Goal: Communication & Community: Ask a question

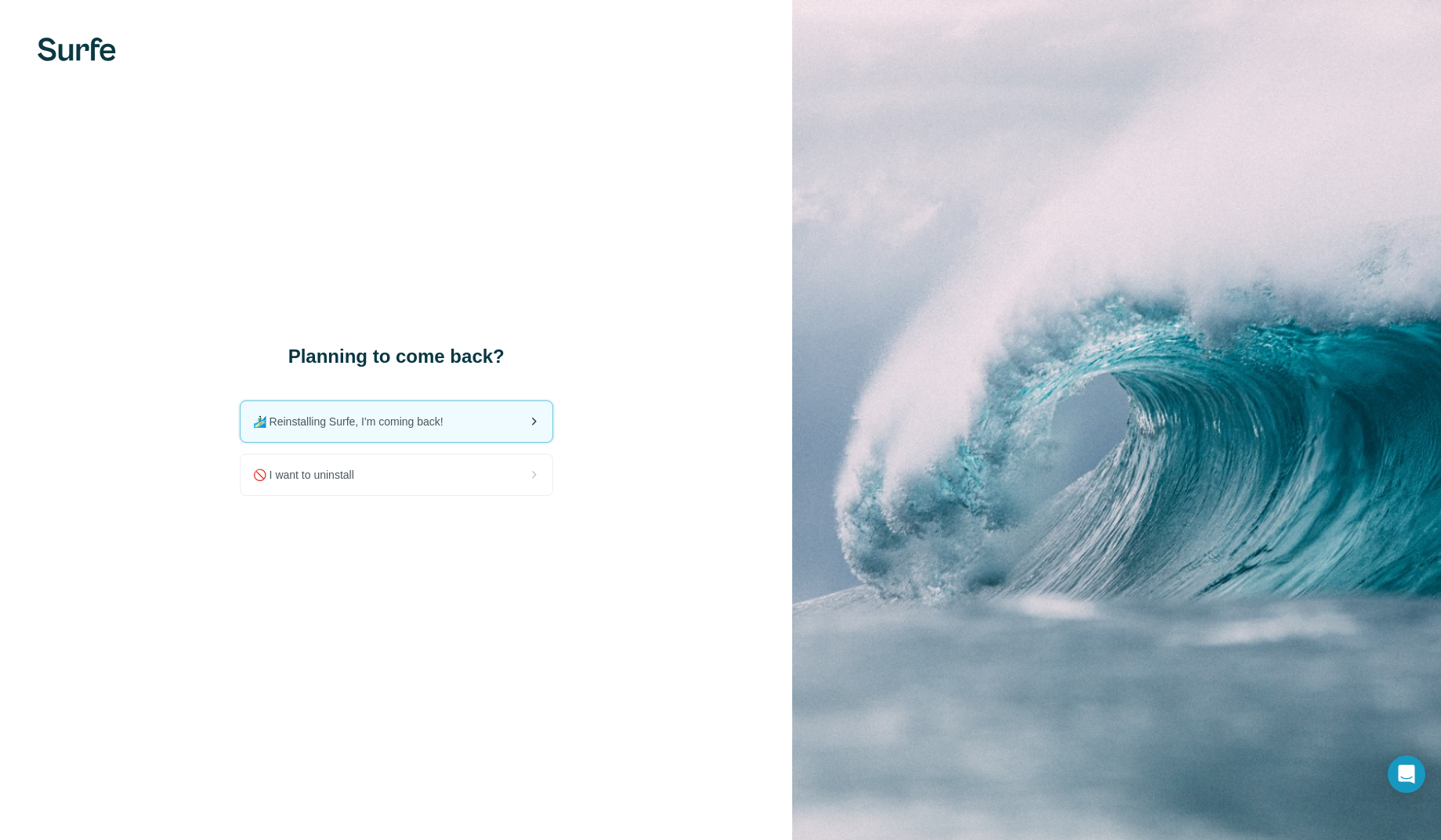
click at [442, 417] on span "🏄🏻‍♂️ Reinstalling Surfe, I'm coming back!" at bounding box center [354, 422] width 203 height 16
click at [1410, 764] on div "Open Intercom Messenger" at bounding box center [1407, 775] width 42 height 42
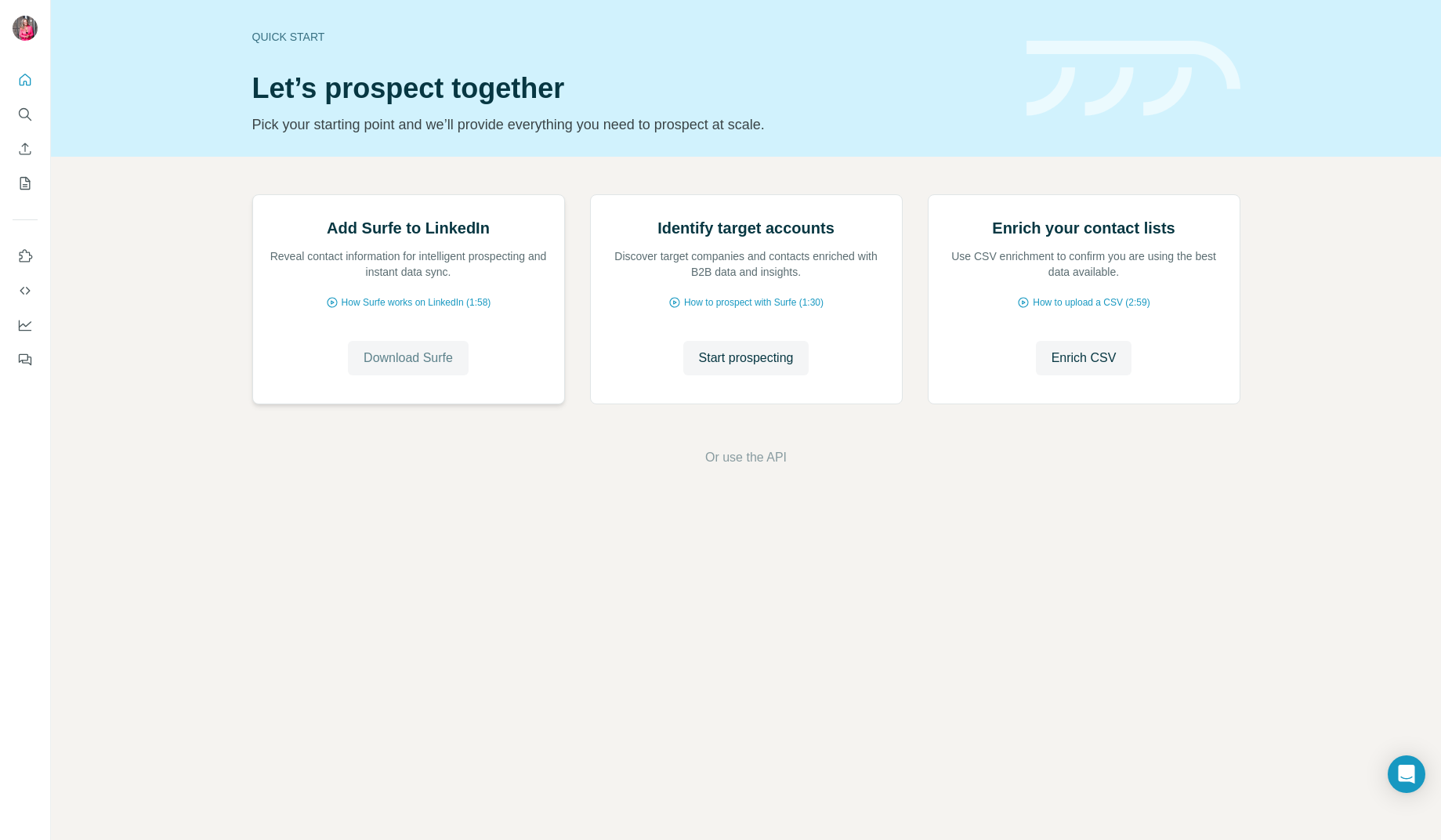
click at [404, 368] on span "Download Surfe" at bounding box center [408, 358] width 89 height 19
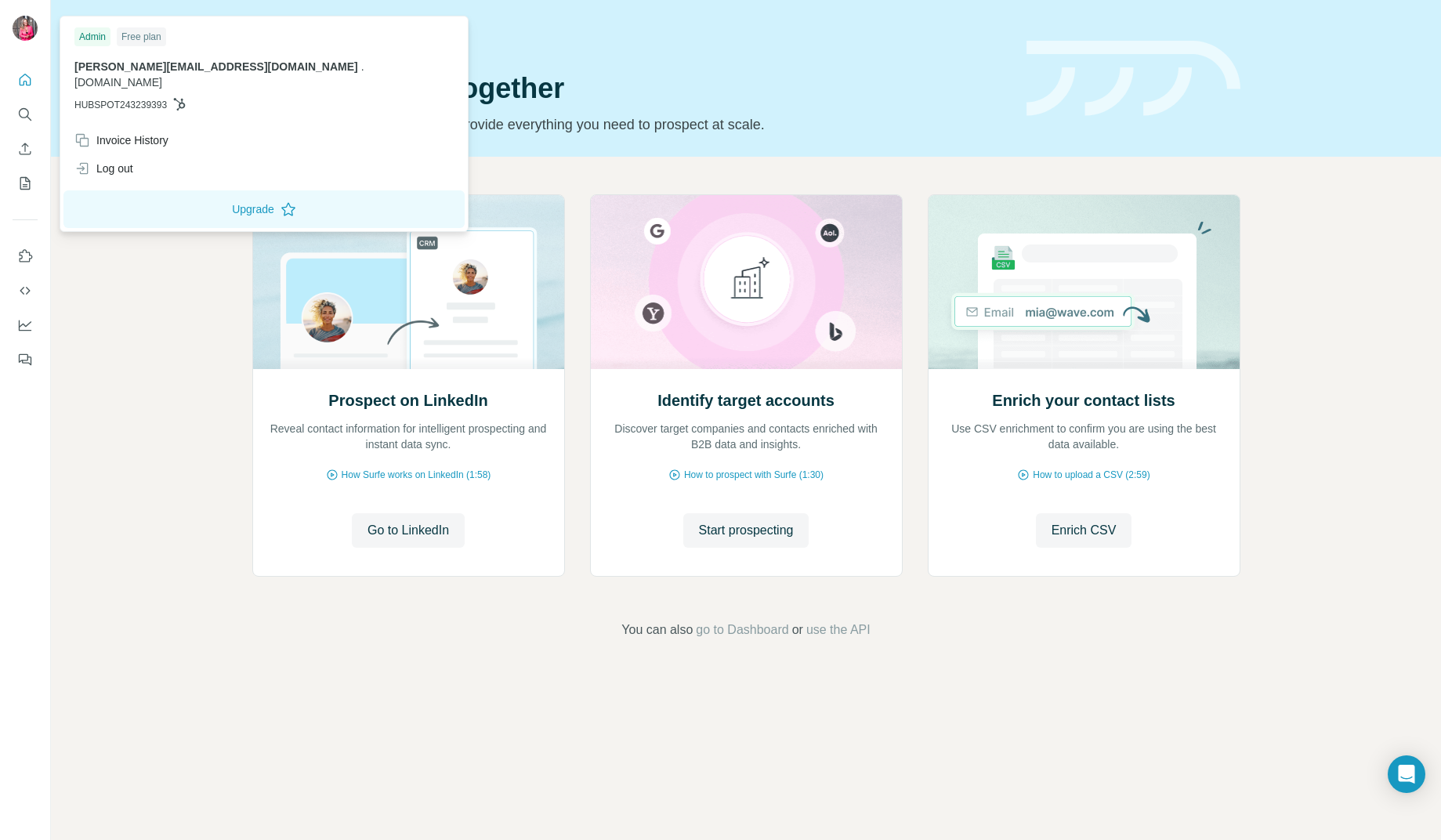
click at [31, 26] on img at bounding box center [24, 28] width 25 height 25
click at [140, 44] on div "Free plan" at bounding box center [141, 37] width 50 height 19
click at [1409, 778] on icon "Open Intercom Messenger" at bounding box center [1406, 774] width 20 height 20
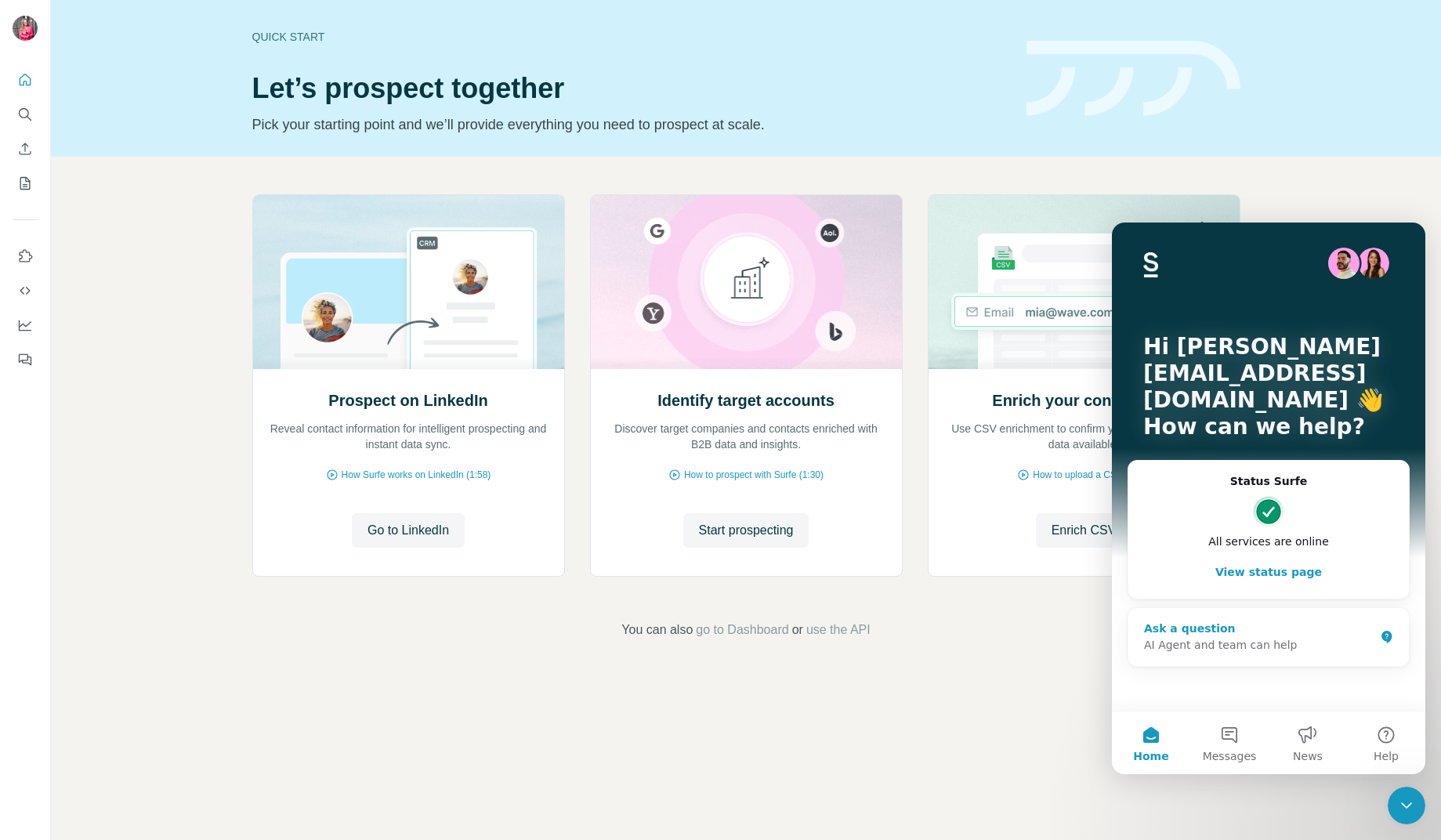
click at [1283, 628] on div "Ask a question" at bounding box center [1260, 628] width 230 height 17
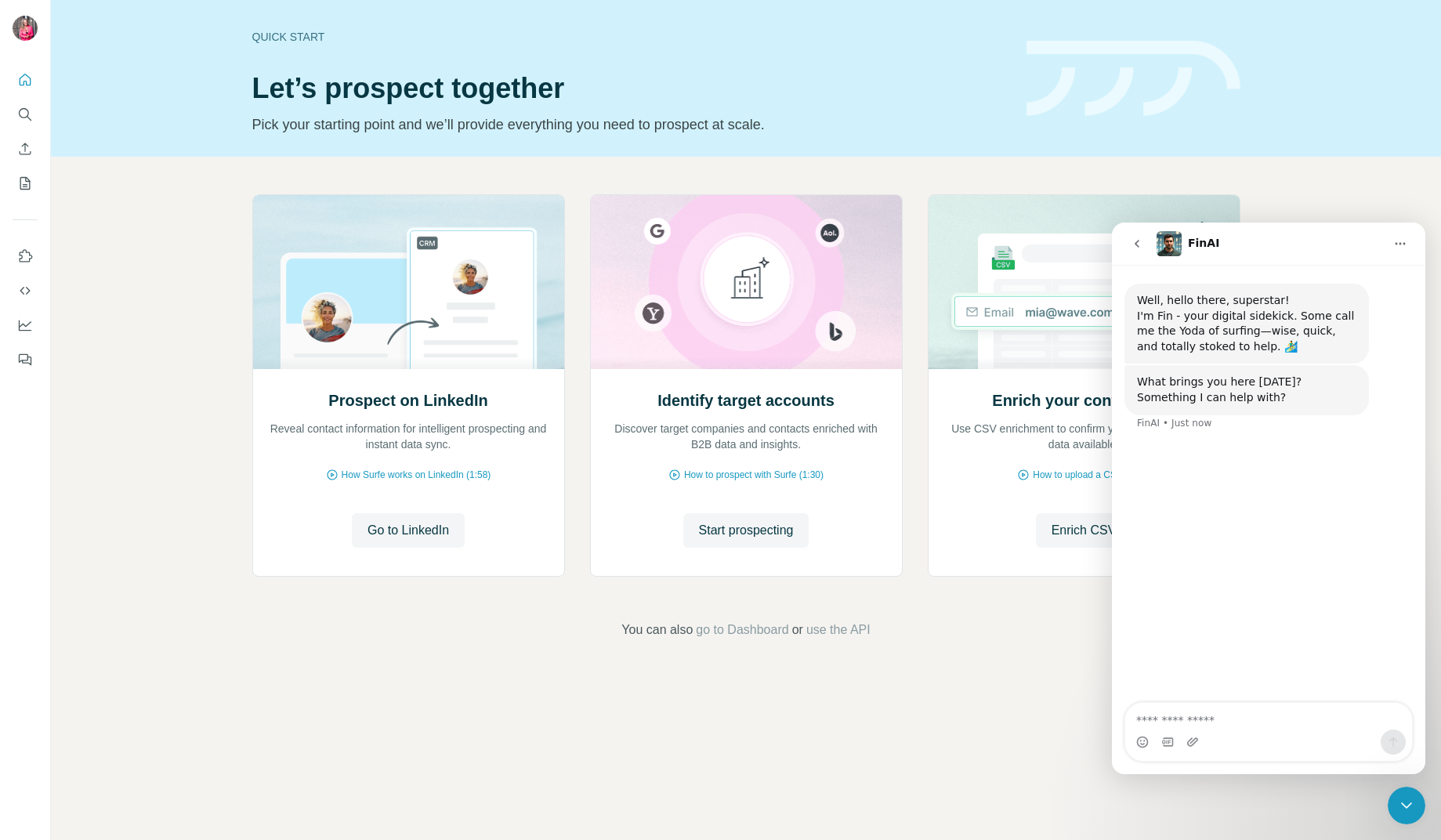
click at [1209, 722] on textarea "Ask a question…" at bounding box center [1268, 715] width 287 height 27
type textarea "**********"
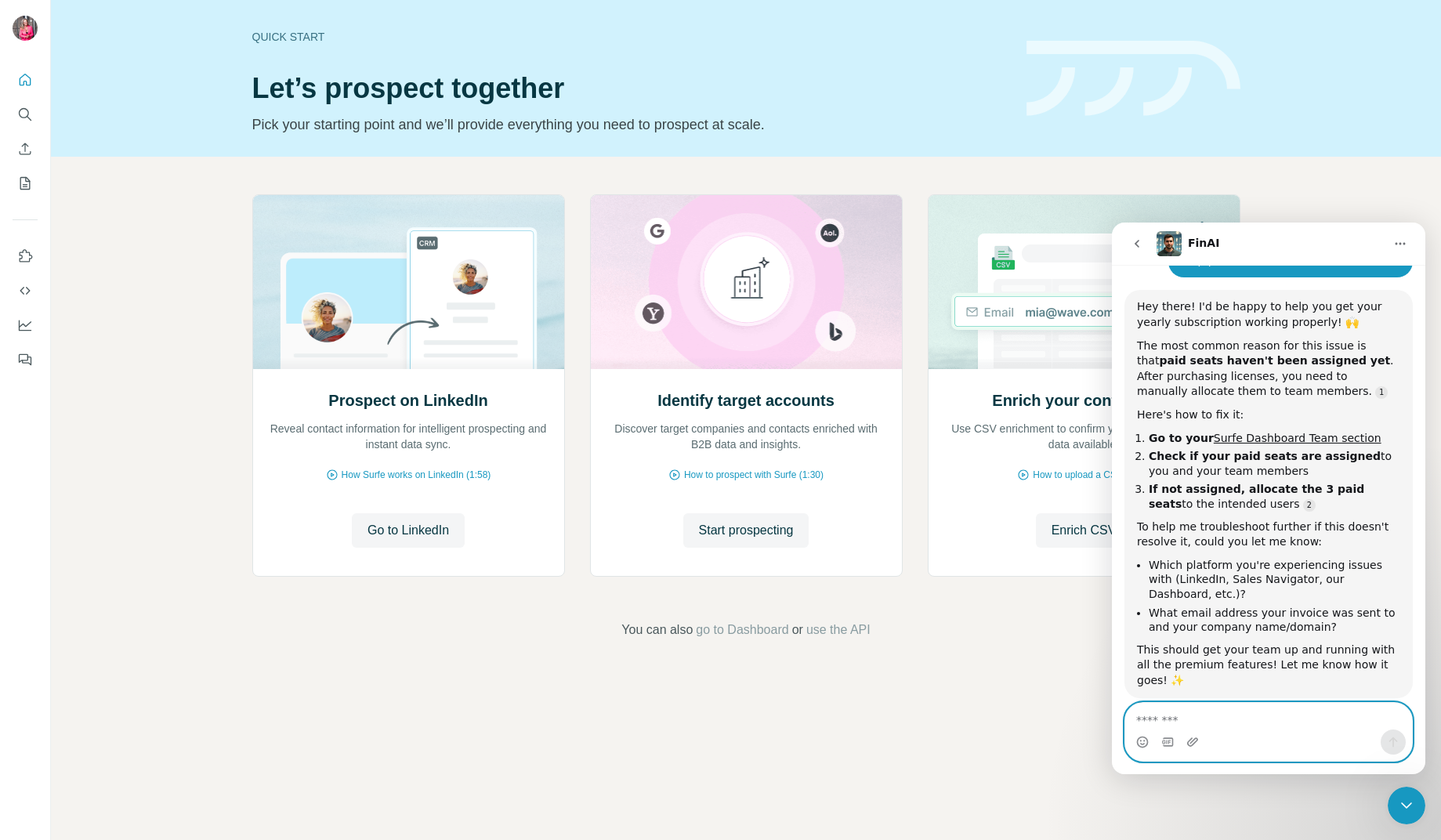
scroll to position [191, 0]
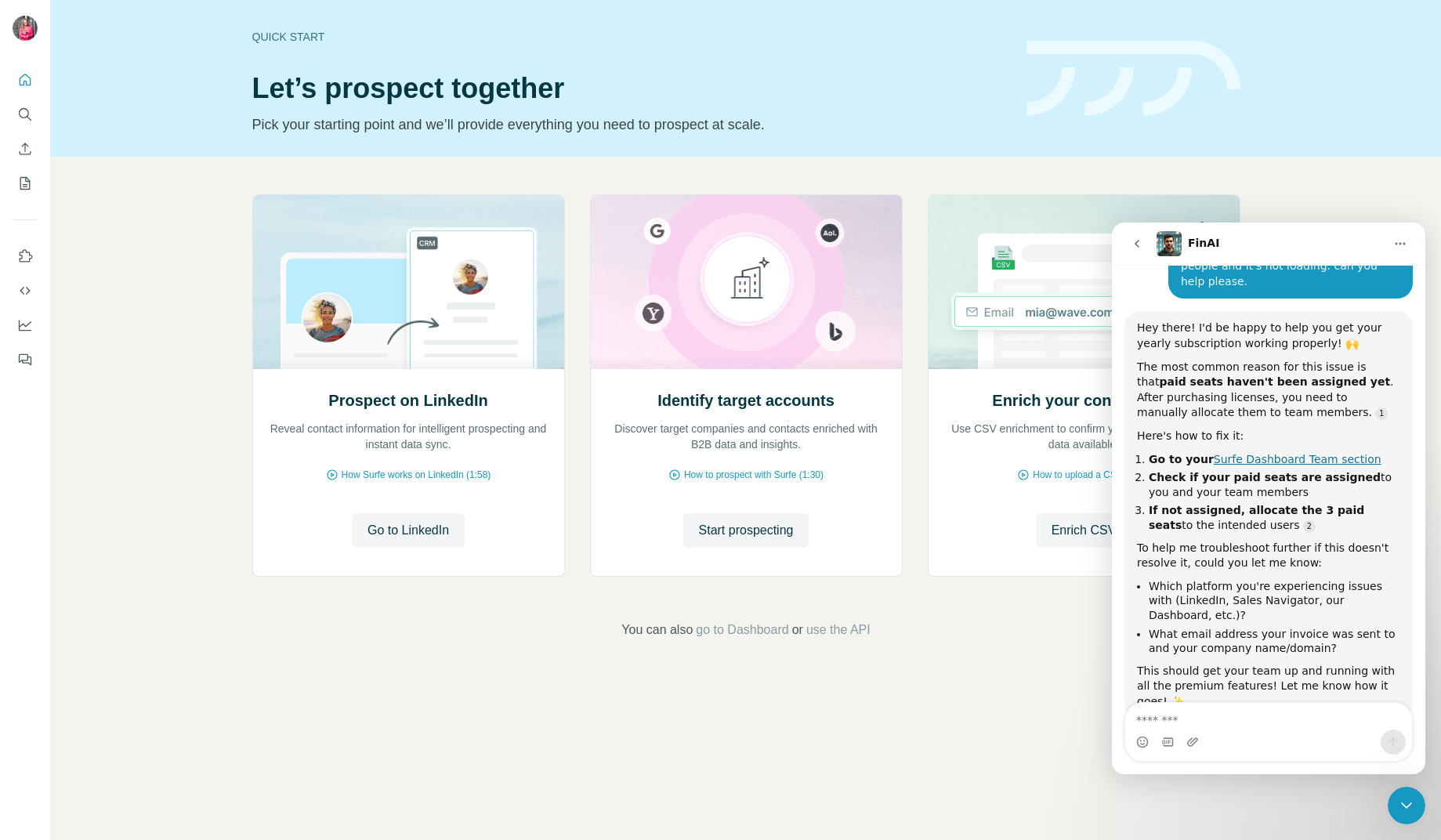
click at [1301, 462] on link "Surfe Dashboard Team section" at bounding box center [1298, 459] width 167 height 12
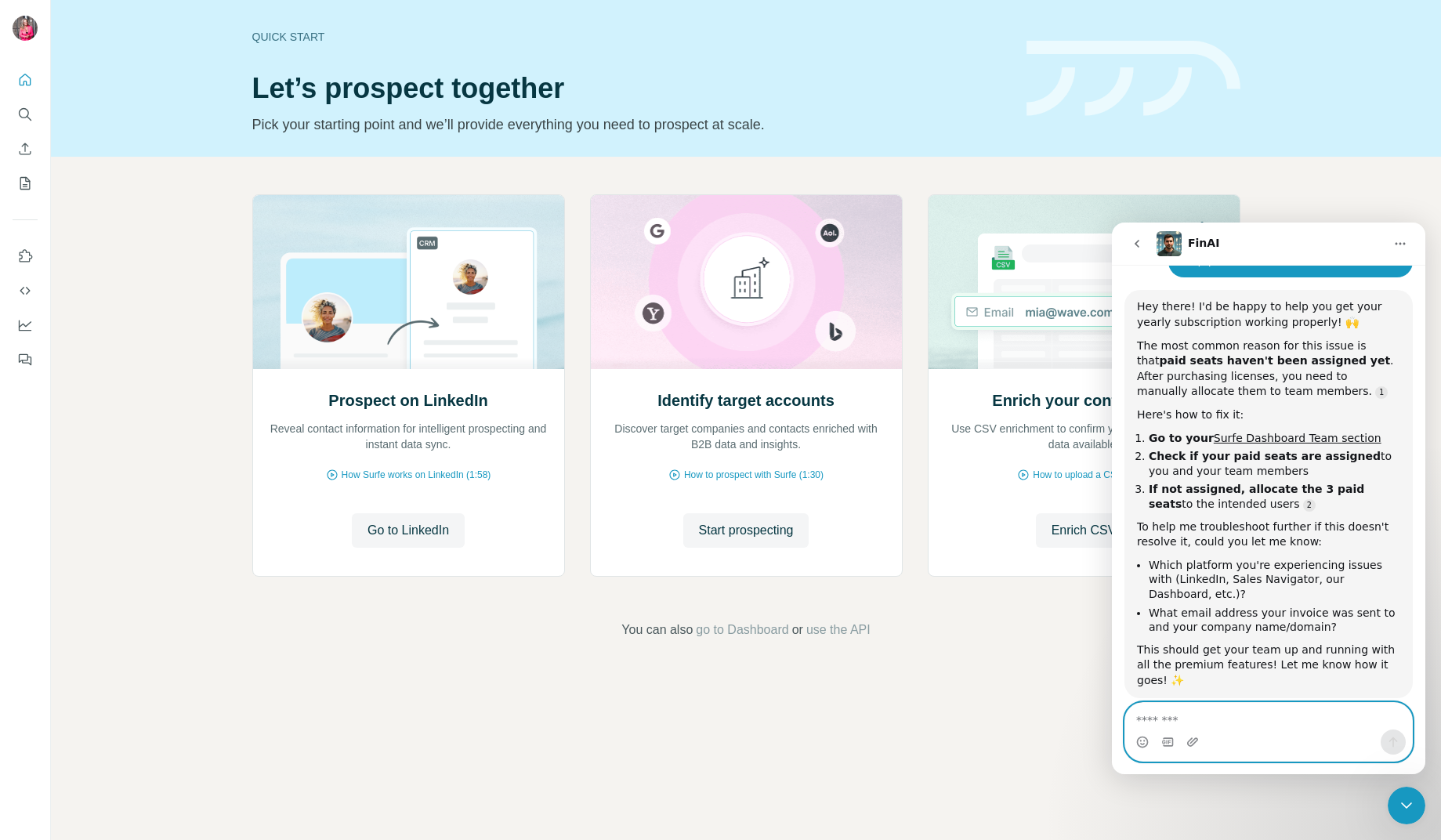
click at [1200, 718] on textarea "Message…" at bounding box center [1268, 715] width 287 height 27
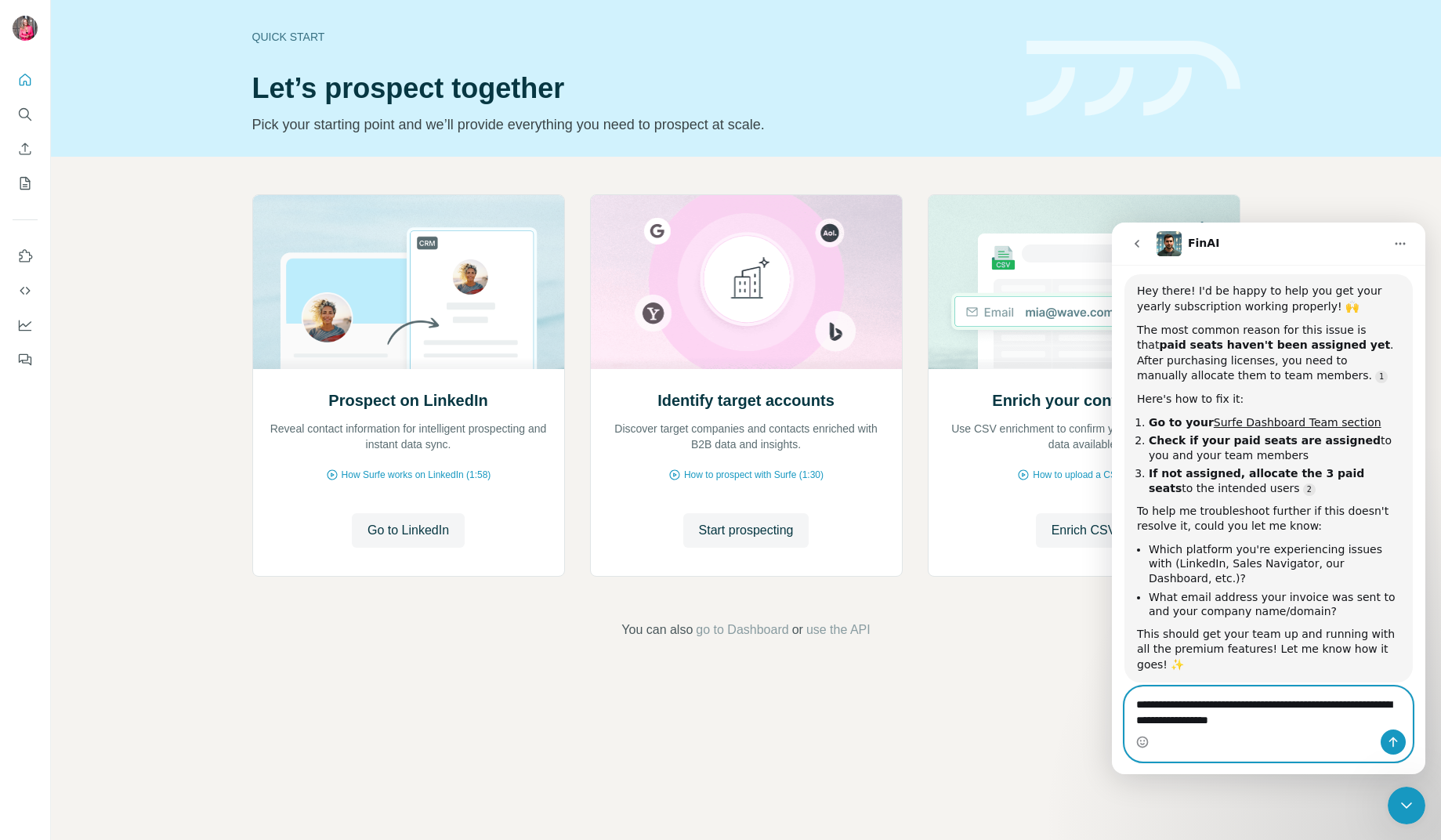
type textarea "**********"
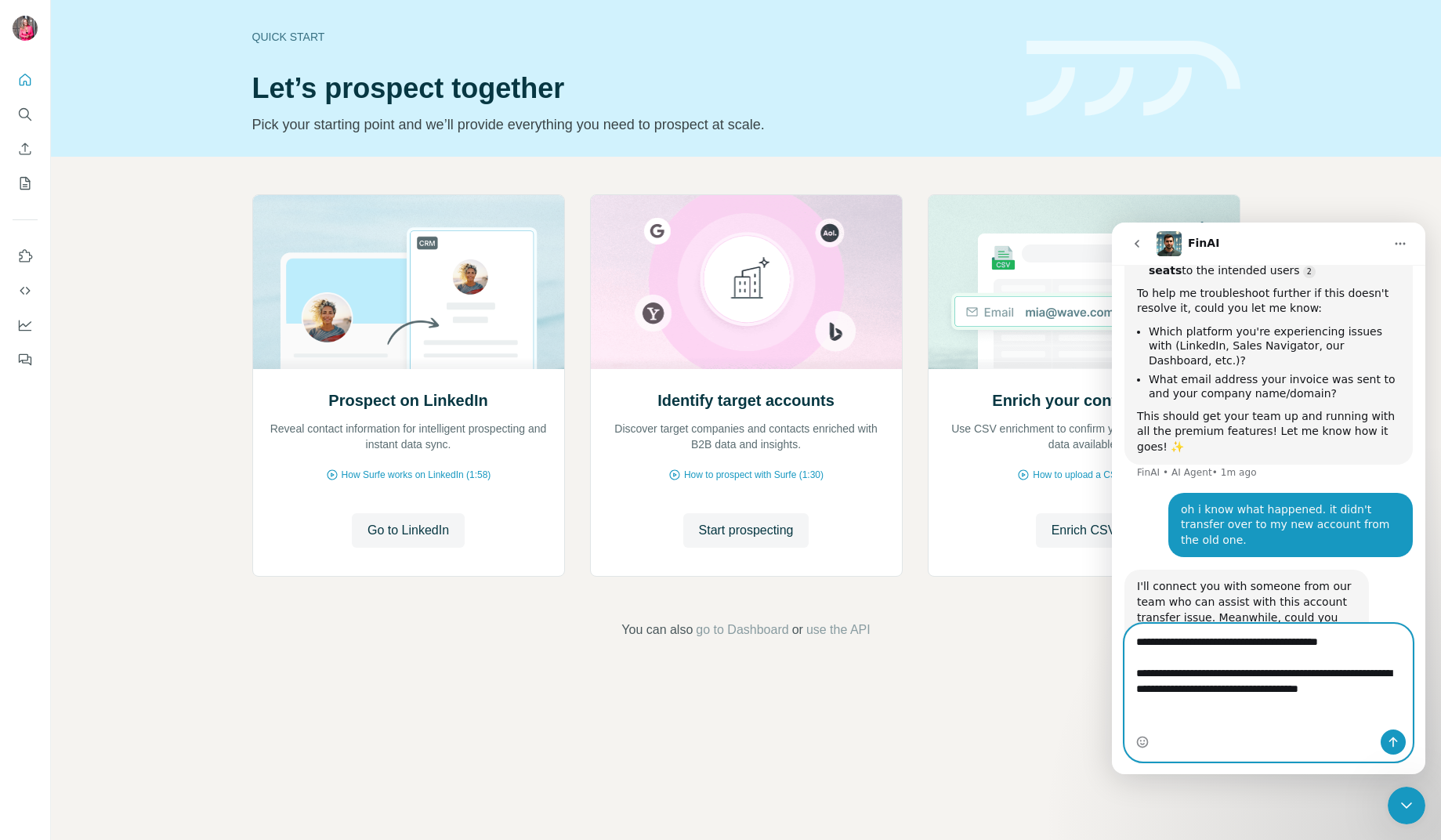
scroll to position [462, 0]
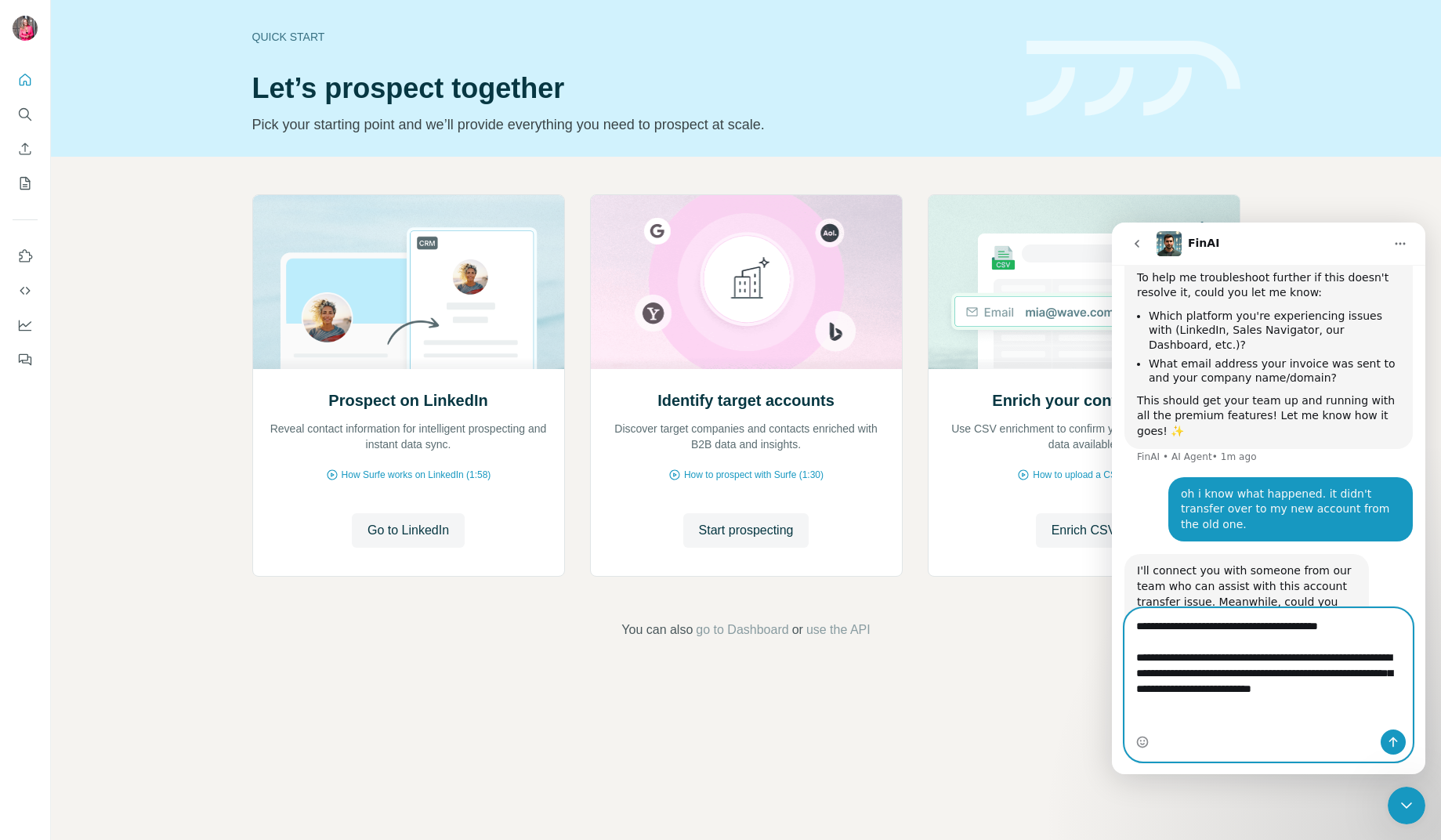
type textarea "**********"
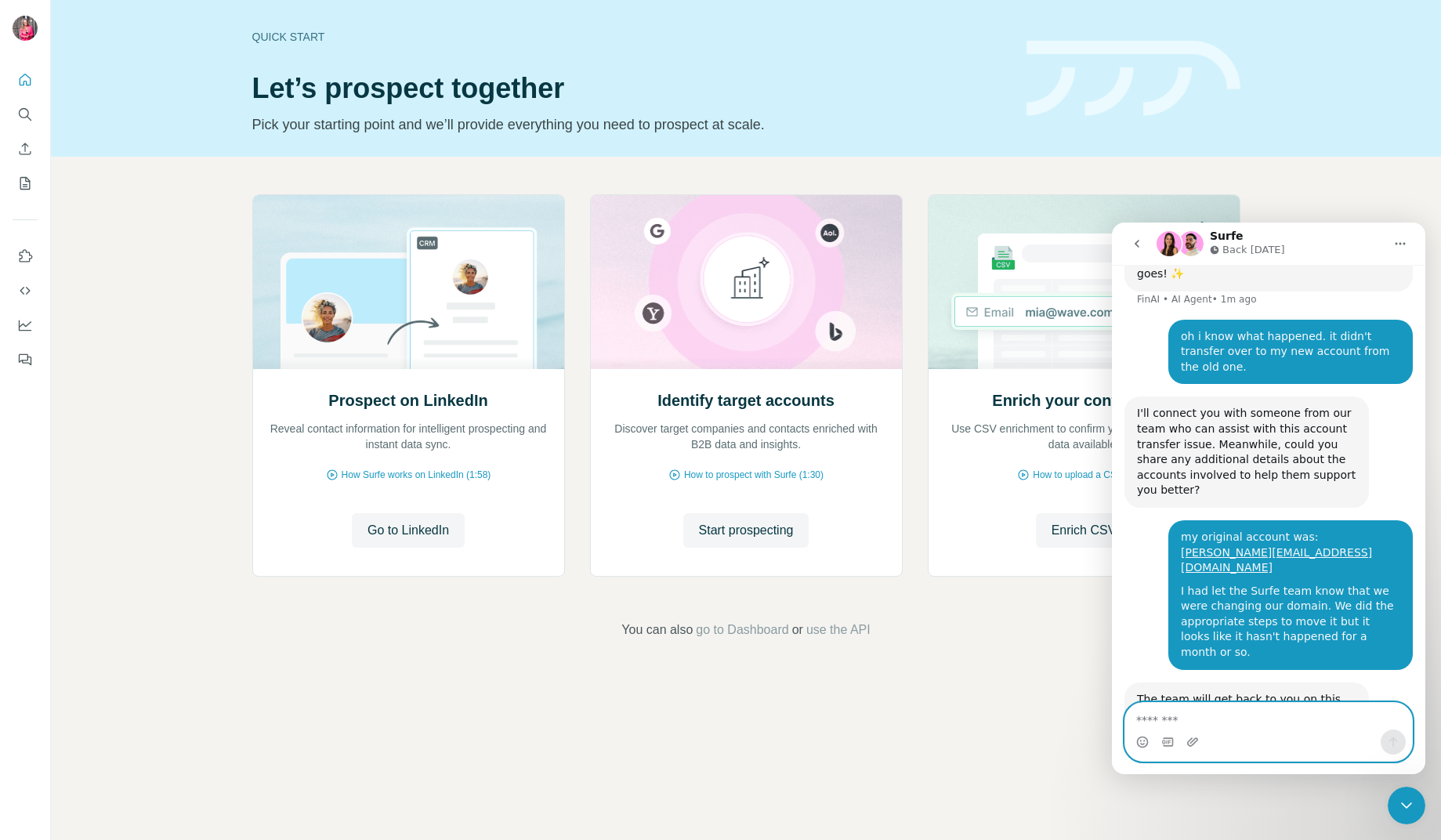
scroll to position [635, 0]
